Goal: Information Seeking & Learning: Learn about a topic

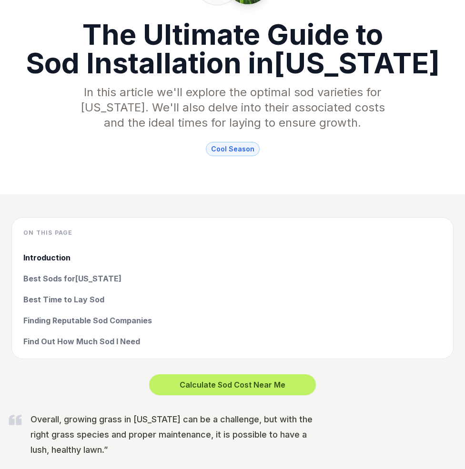
scroll to position [143, 0]
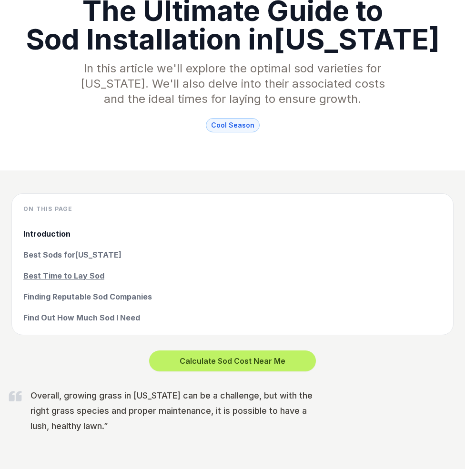
click at [77, 277] on link "Best Time to Lay Sod" at bounding box center [232, 275] width 418 height 11
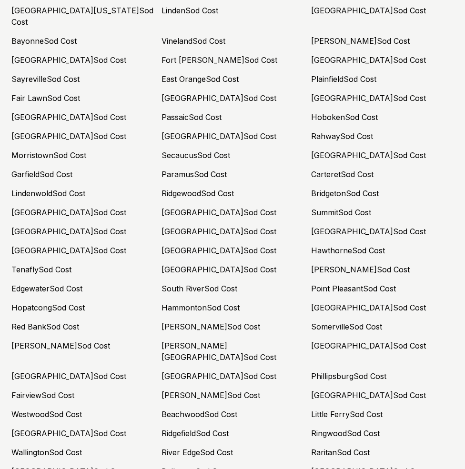
scroll to position [3986, 0]
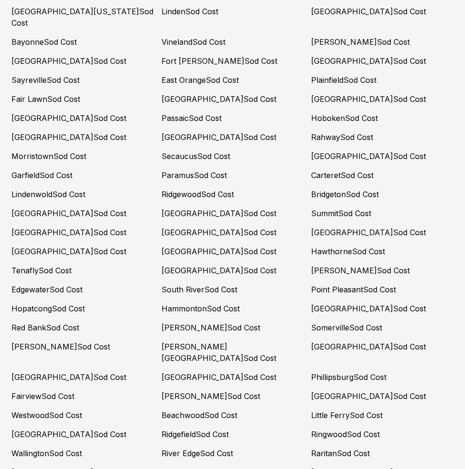
click at [185, 342] on link "[PERSON_NAME][GEOGRAPHIC_DATA] Sod Cost" at bounding box center [218, 352] width 115 height 21
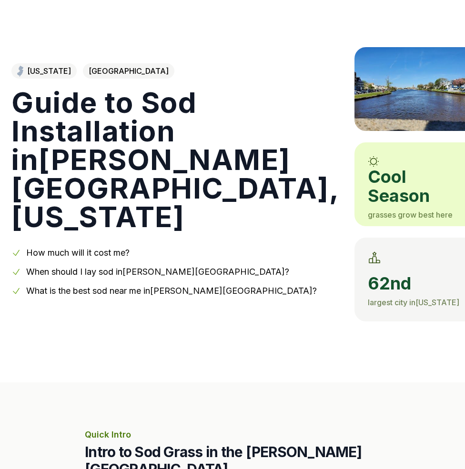
scroll to position [48, 0]
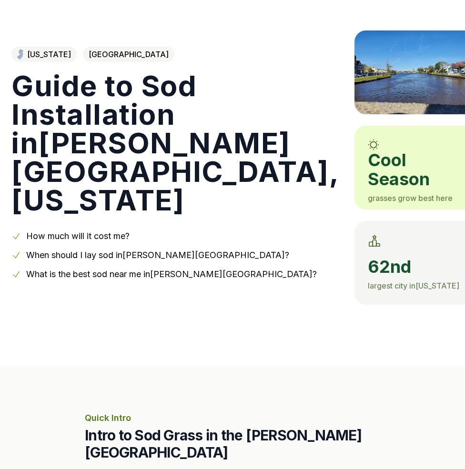
click at [128, 250] on link "When should I lay sod in [PERSON_NAME][GEOGRAPHIC_DATA] ?" at bounding box center [157, 255] width 263 height 10
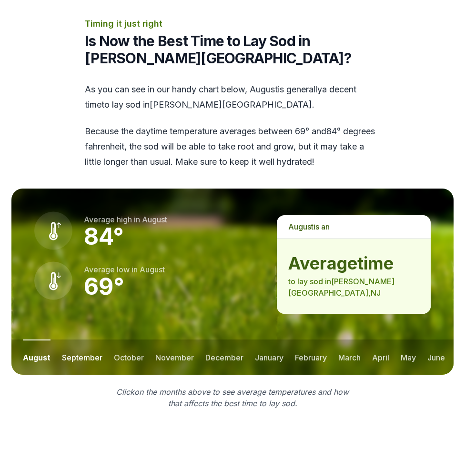
click at [76, 340] on button "september" at bounding box center [82, 357] width 40 height 35
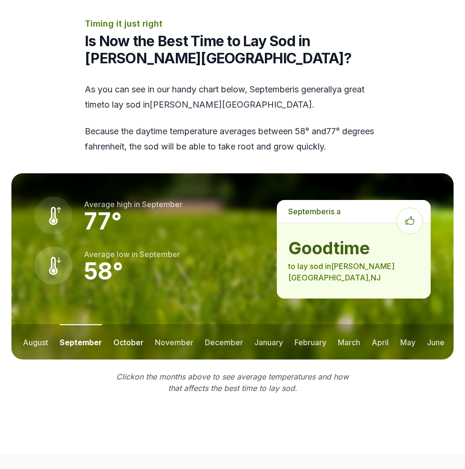
click at [129, 324] on button "october" at bounding box center [128, 341] width 30 height 35
click at [93, 324] on button "september" at bounding box center [80, 341] width 40 height 35
click at [169, 324] on button "november" at bounding box center [174, 341] width 39 height 35
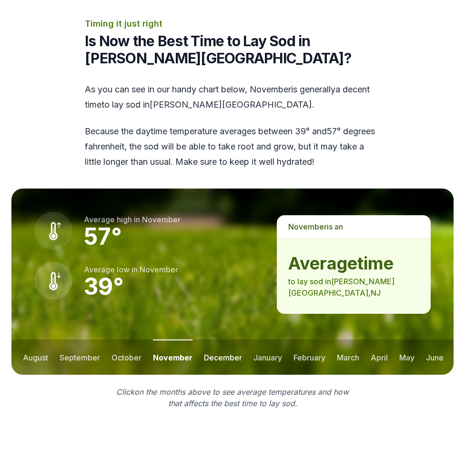
click at [222, 340] on button "december" at bounding box center [223, 357] width 38 height 35
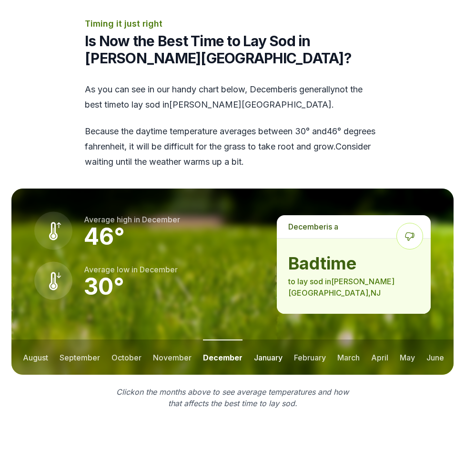
click at [258, 340] on button "january" at bounding box center [268, 357] width 29 height 35
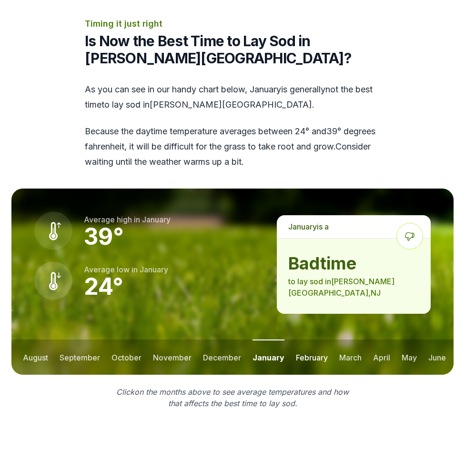
click at [305, 340] on button "february" at bounding box center [312, 357] width 32 height 35
click at [352, 340] on button "march" at bounding box center [350, 357] width 22 height 35
click at [380, 340] on button "april" at bounding box center [380, 357] width 17 height 35
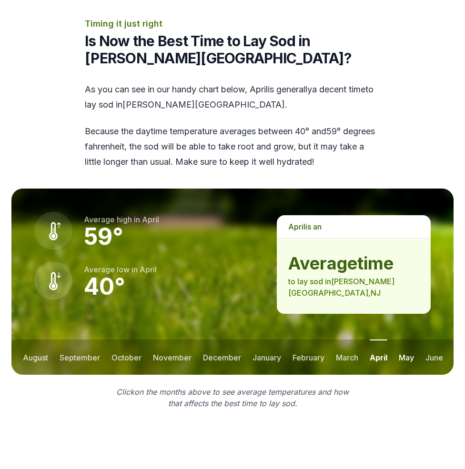
click at [405, 340] on button "may" at bounding box center [406, 357] width 15 height 35
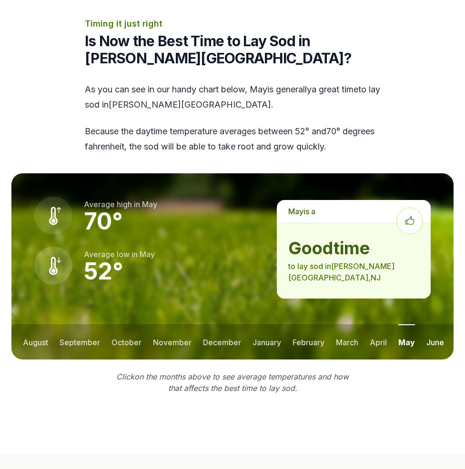
click at [433, 324] on button "june" at bounding box center [435, 341] width 18 height 35
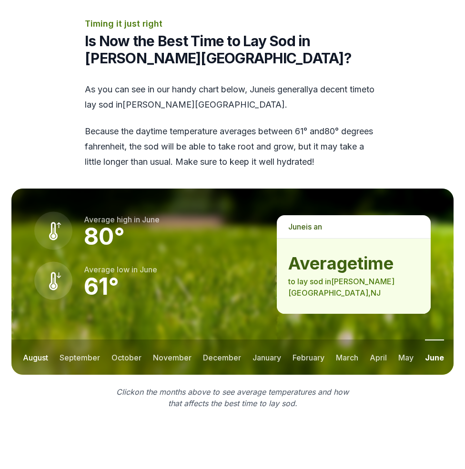
click at [38, 340] on button "august" at bounding box center [35, 357] width 25 height 35
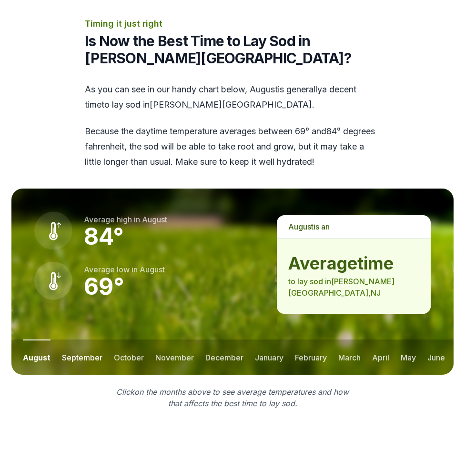
click at [93, 340] on button "september" at bounding box center [82, 357] width 40 height 35
